Goal: Navigation & Orientation: Understand site structure

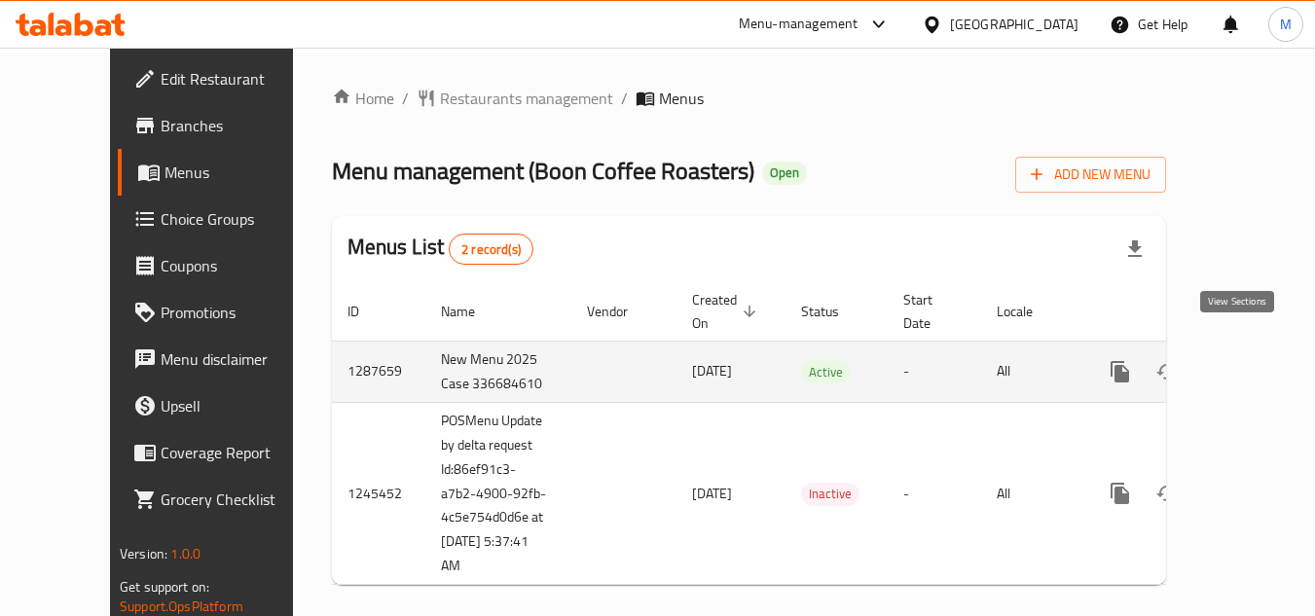
click at [1249, 356] on link "enhanced table" at bounding box center [1260, 371] width 47 height 47
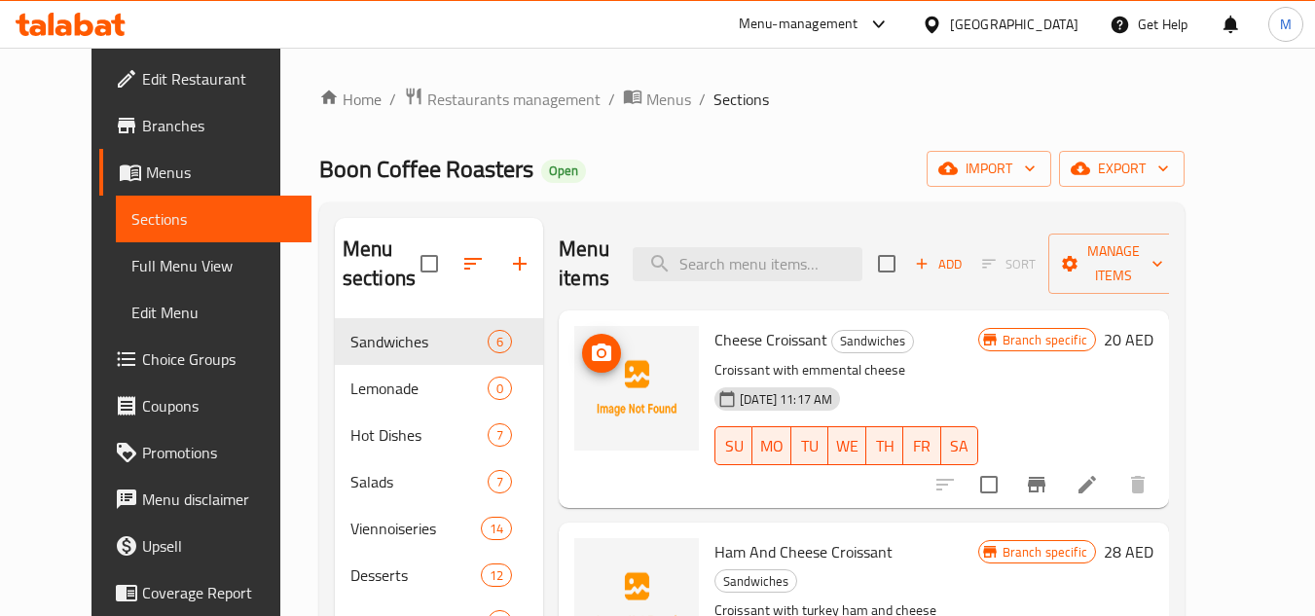
scroll to position [405, 0]
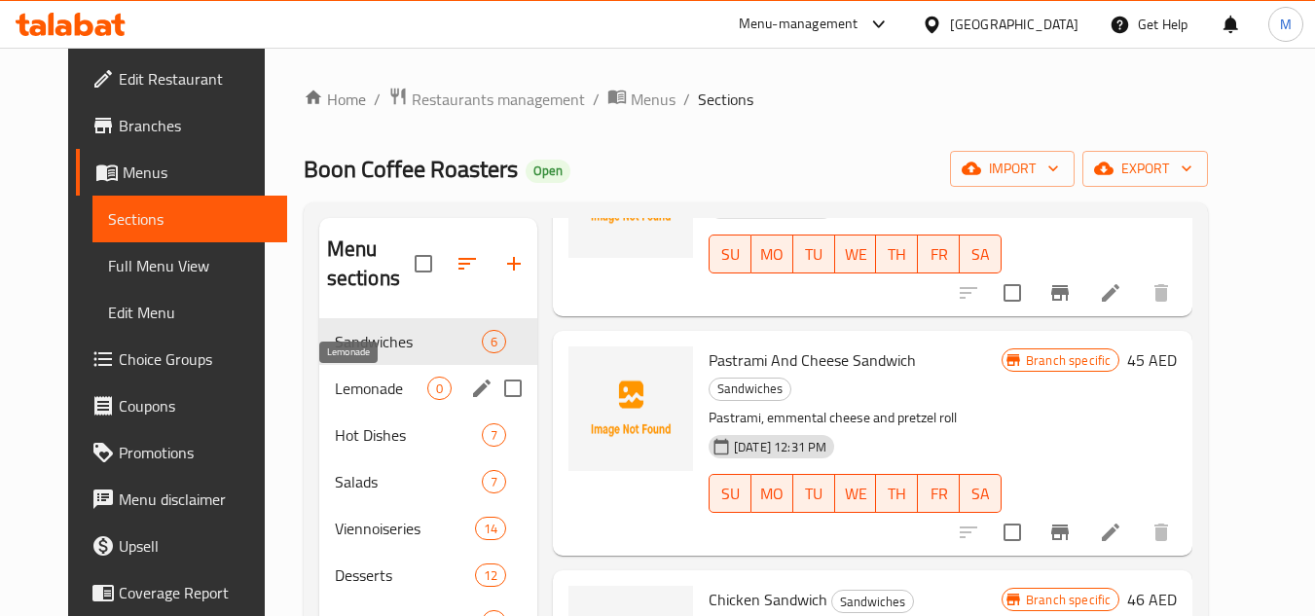
click at [335, 386] on span "Lemonade" at bounding box center [381, 388] width 92 height 23
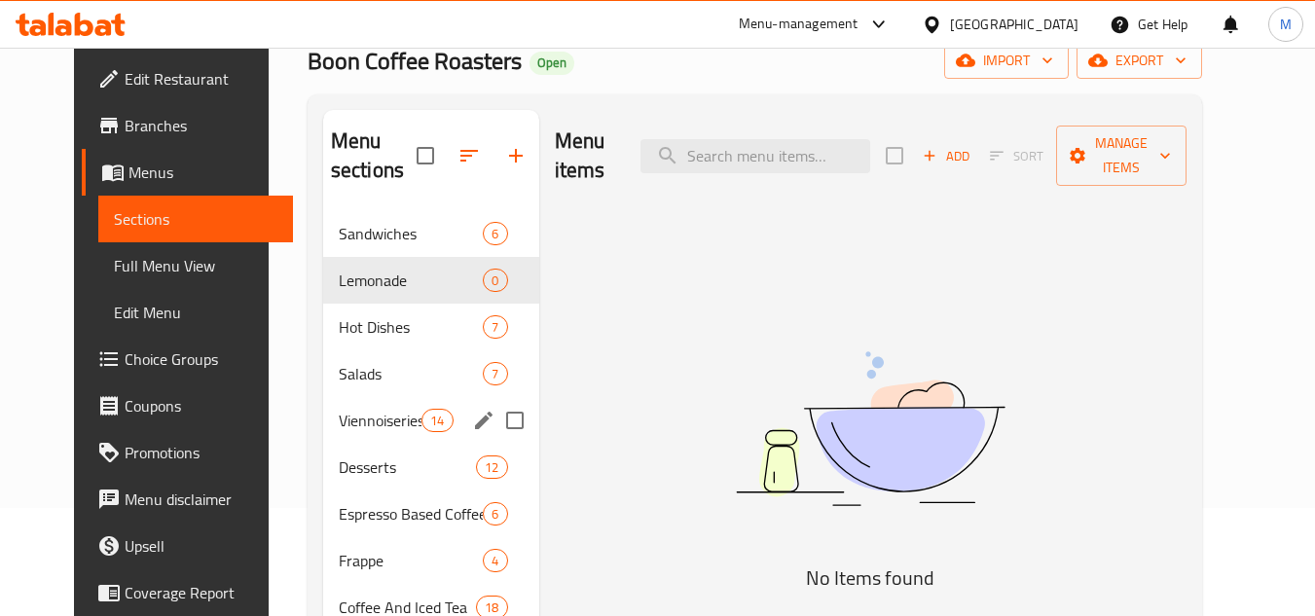
scroll to position [292, 0]
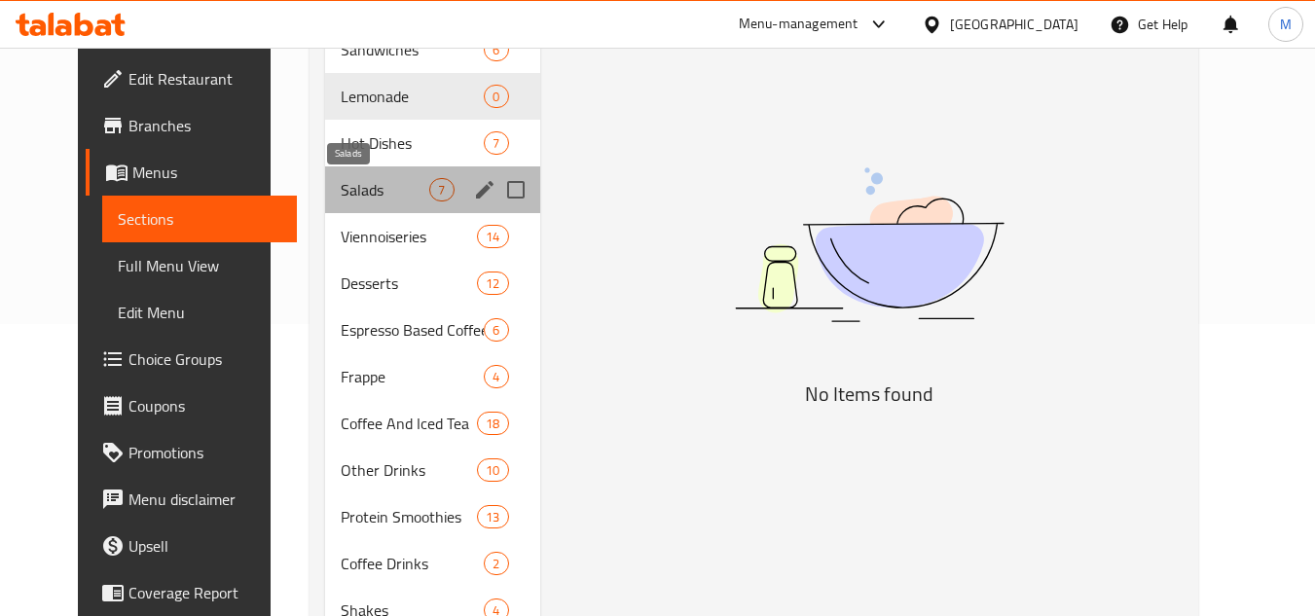
click at [364, 189] on span "Salads" at bounding box center [385, 189] width 89 height 23
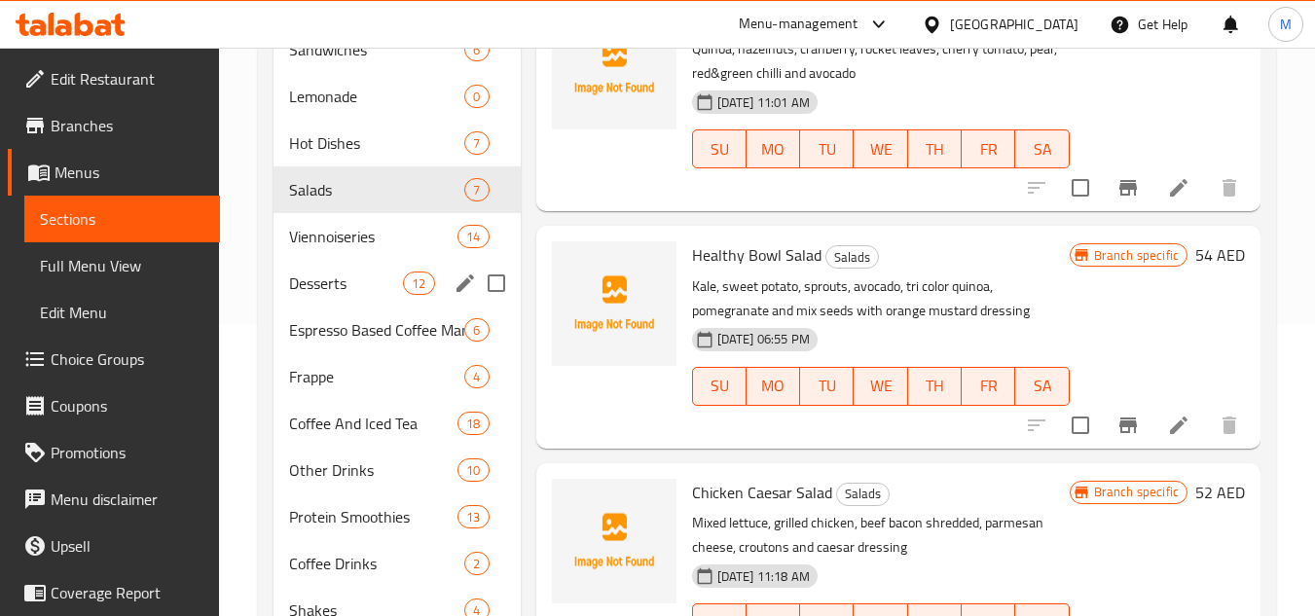
click at [345, 268] on div "Desserts 12" at bounding box center [396, 283] width 246 height 47
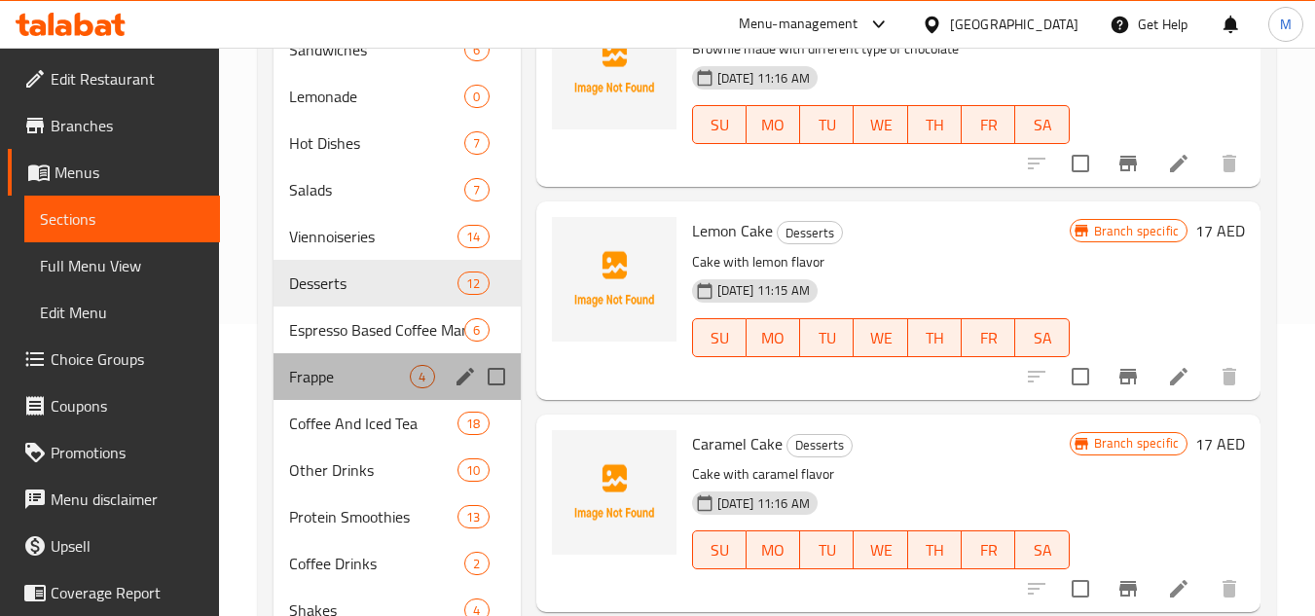
click at [353, 363] on div "Frappe 4" at bounding box center [396, 376] width 246 height 47
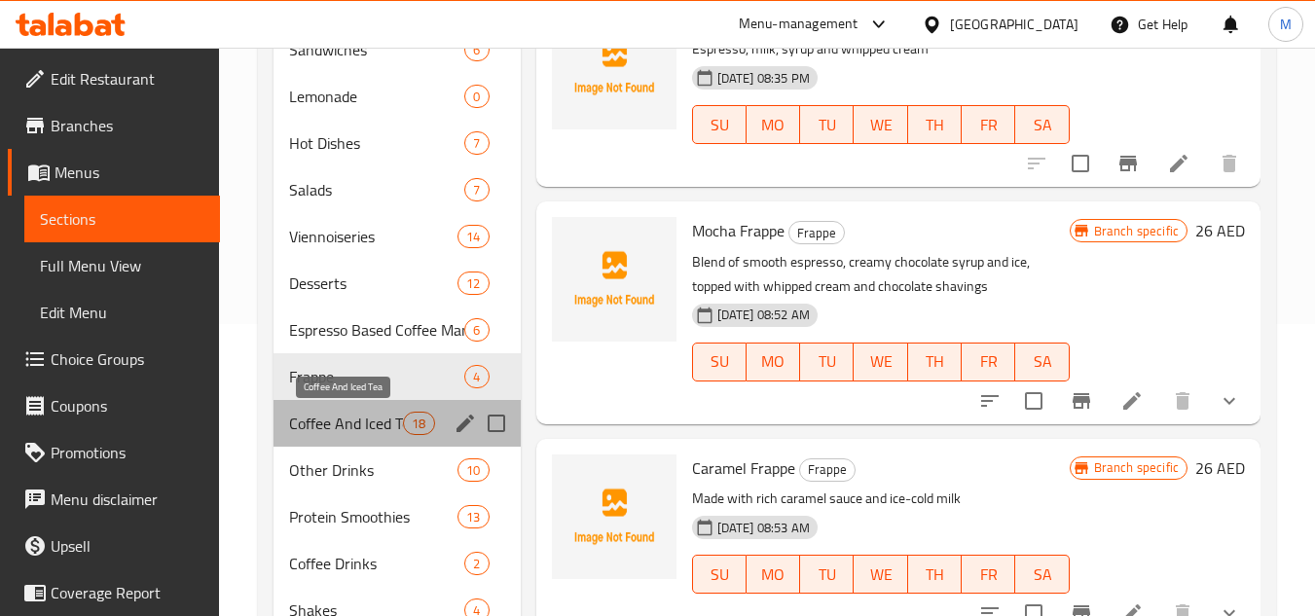
click at [340, 431] on span "Coffee And Iced Tea" at bounding box center [346, 423] width 114 height 23
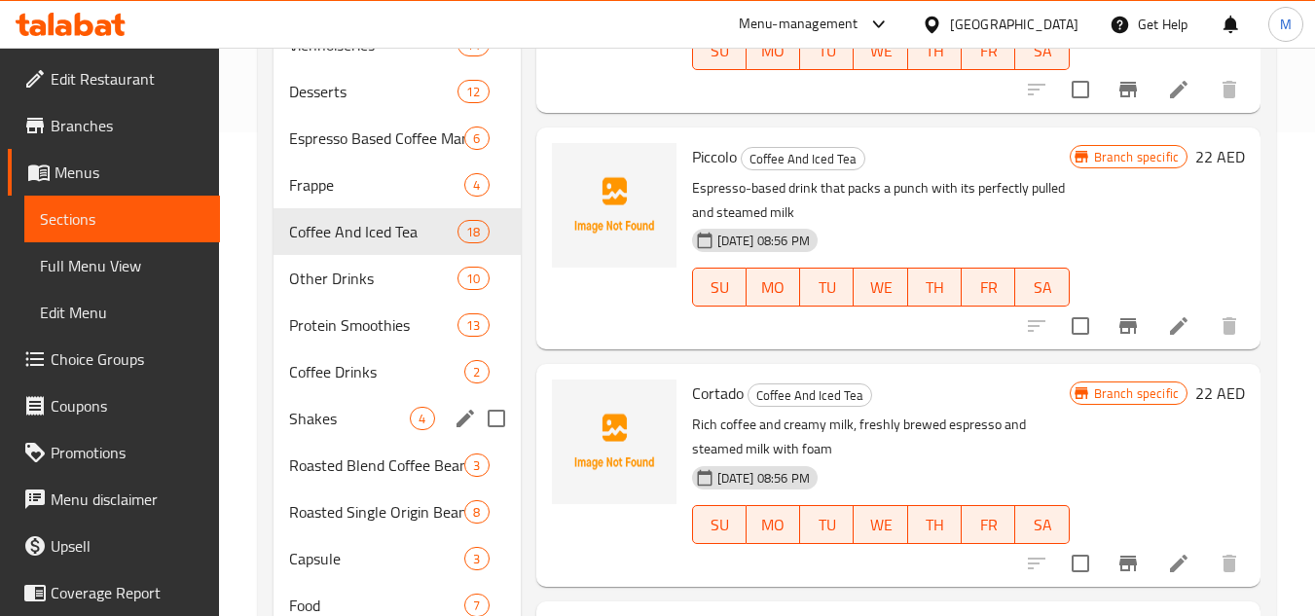
scroll to position [605, 0]
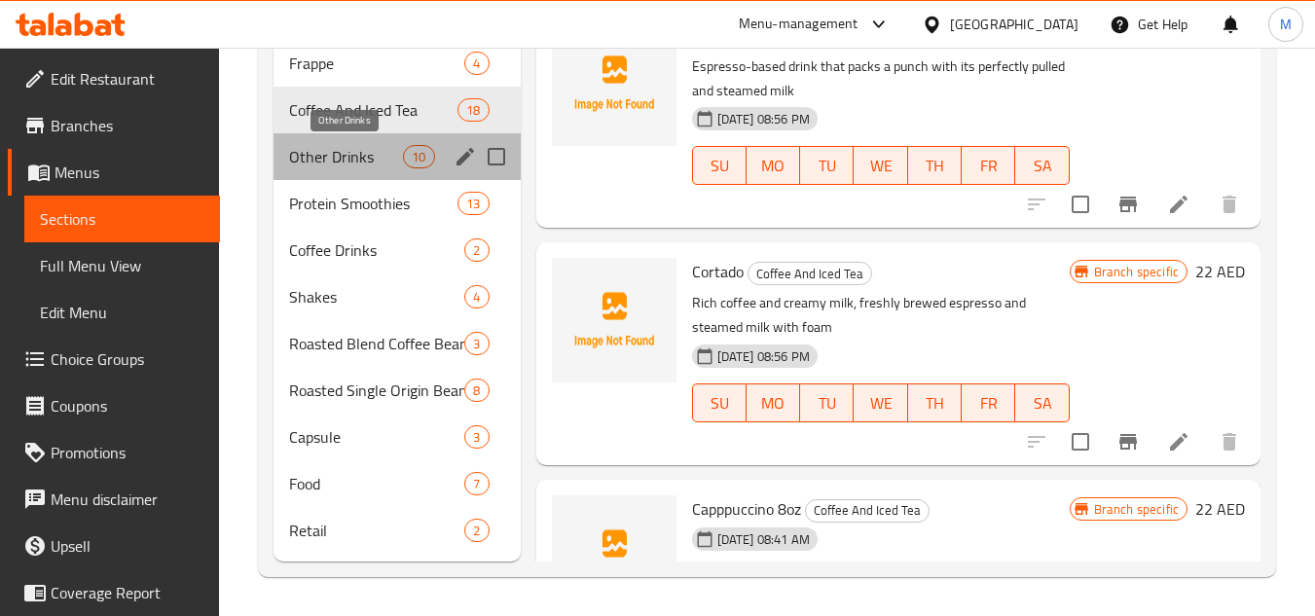
click at [330, 166] on span "Other Drinks" at bounding box center [346, 156] width 114 height 23
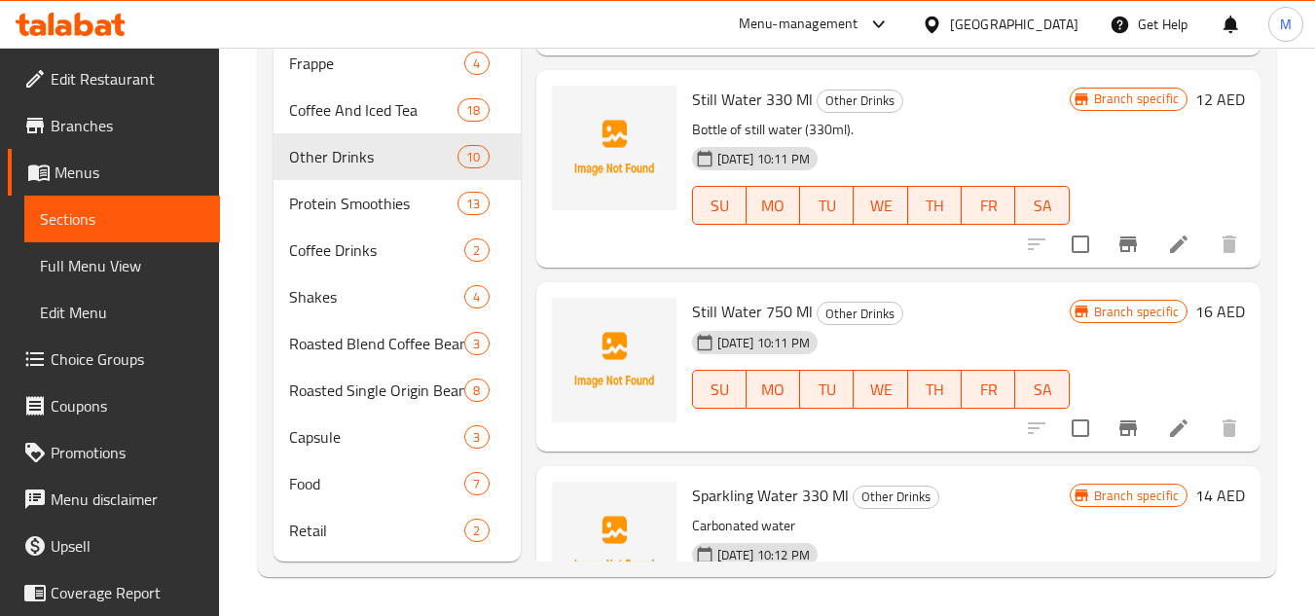
scroll to position [1222, 0]
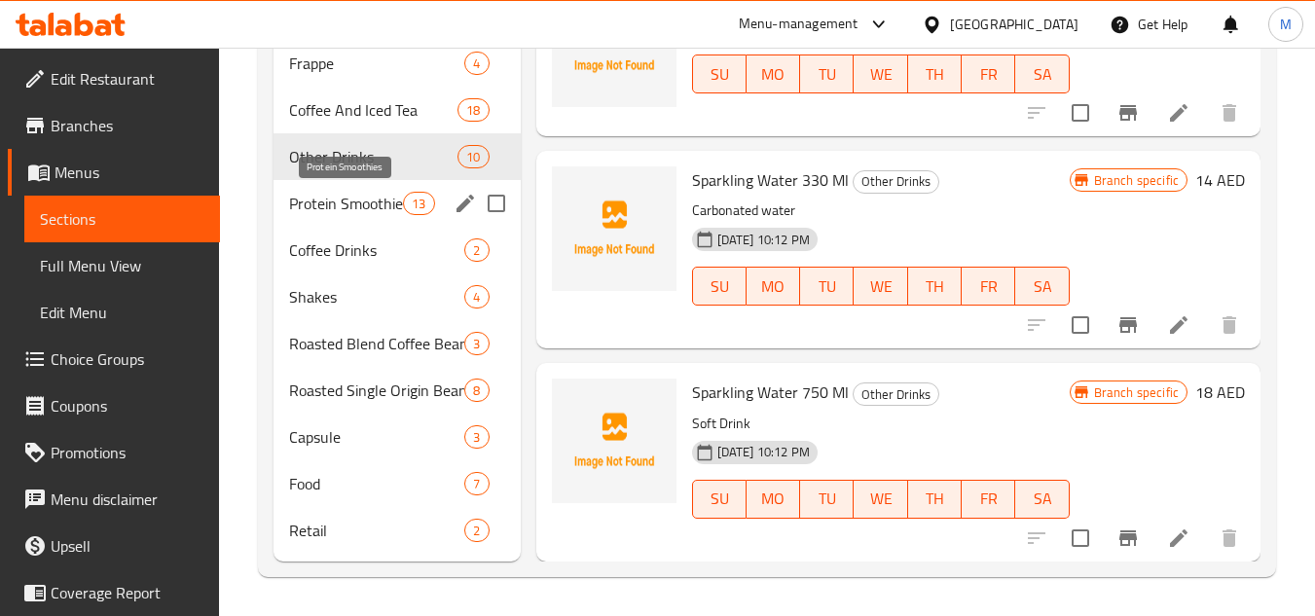
click at [348, 193] on span "Protein Smoothies" at bounding box center [346, 203] width 114 height 23
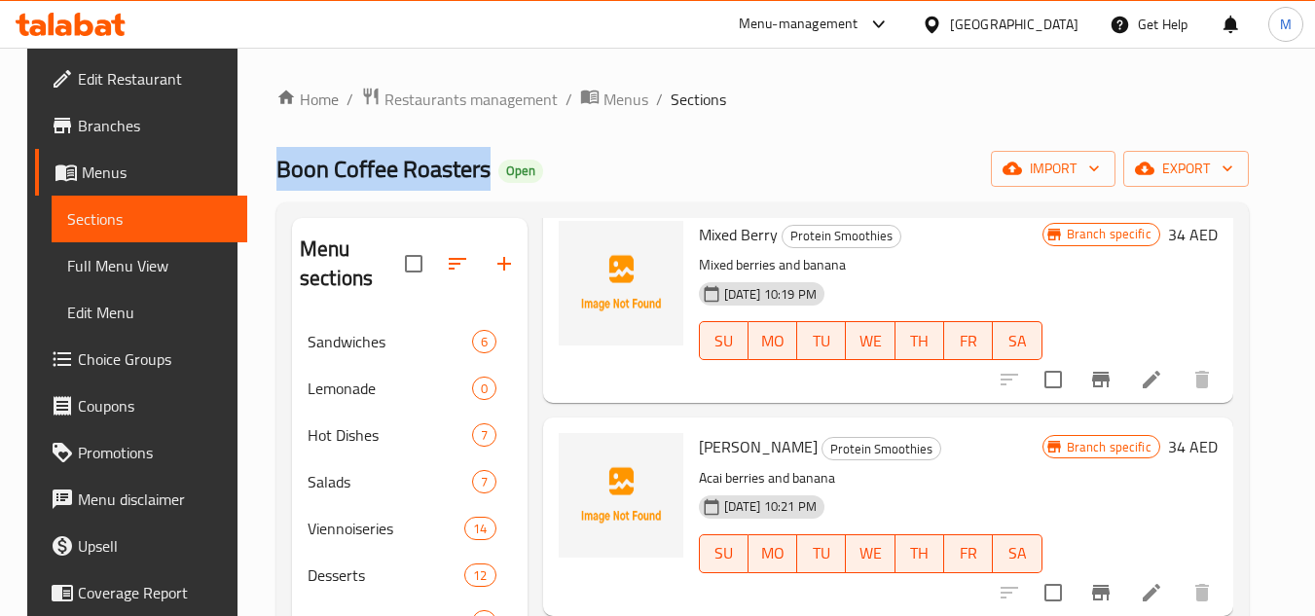
drag, startPoint x: 475, startPoint y: 166, endPoint x: 244, endPoint y: 162, distance: 230.7
copy span "Boon Coffee Roasters"
